Goal: Find contact information: Find contact information

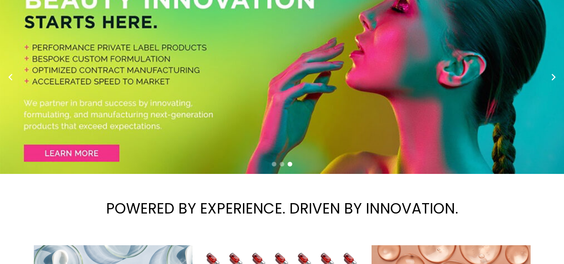
scroll to position [96, 0]
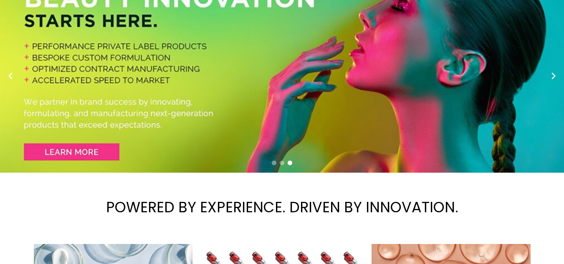
click at [0, 0] on span "Contact Us" at bounding box center [0, 0] width 0 height 0
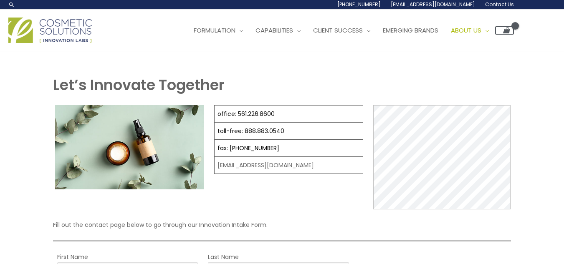
click at [0, 0] on span "Contact Us" at bounding box center [0, 0] width 0 height 0
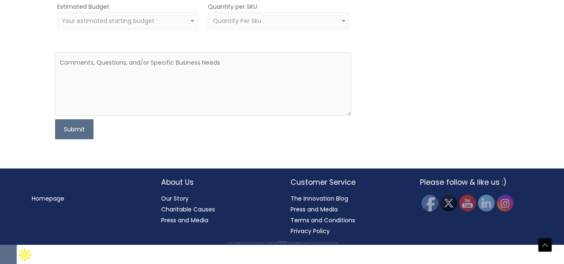
scroll to position [623, 0]
click at [486, 212] on img at bounding box center [485, 203] width 18 height 18
